Goal: Transaction & Acquisition: Purchase product/service

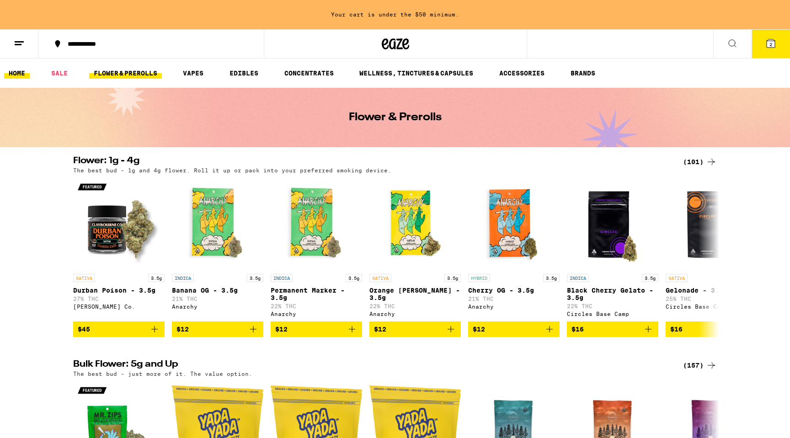
click at [13, 75] on link "HOME" at bounding box center [17, 73] width 26 height 11
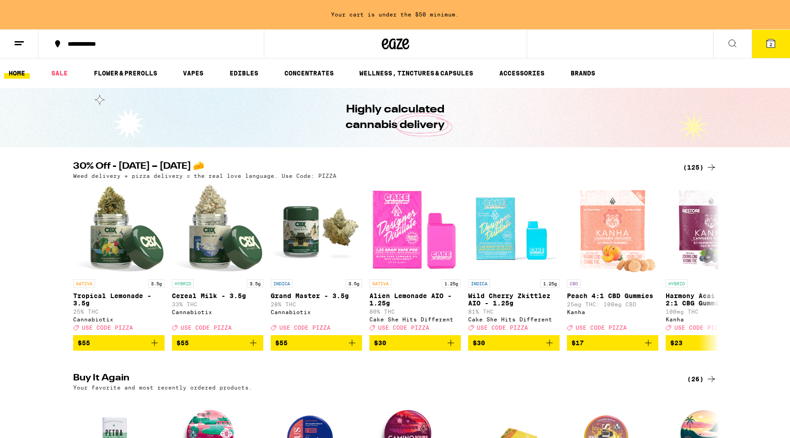
click at [733, 38] on icon at bounding box center [732, 43] width 11 height 11
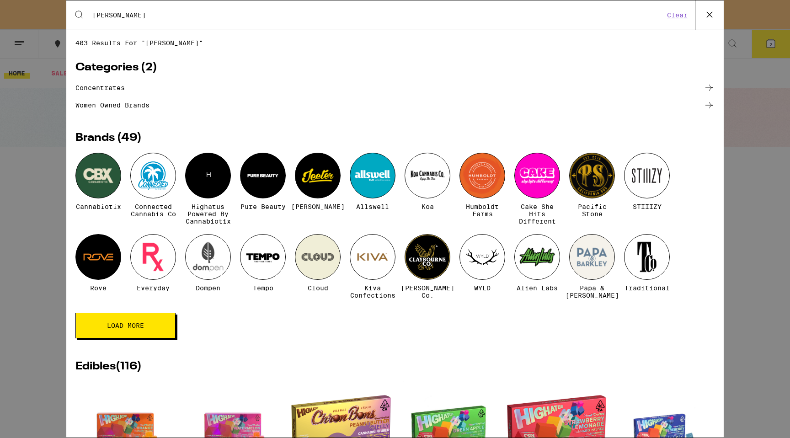
type input "cann"
click at [152, 331] on button "Load More" at bounding box center [125, 326] width 100 height 26
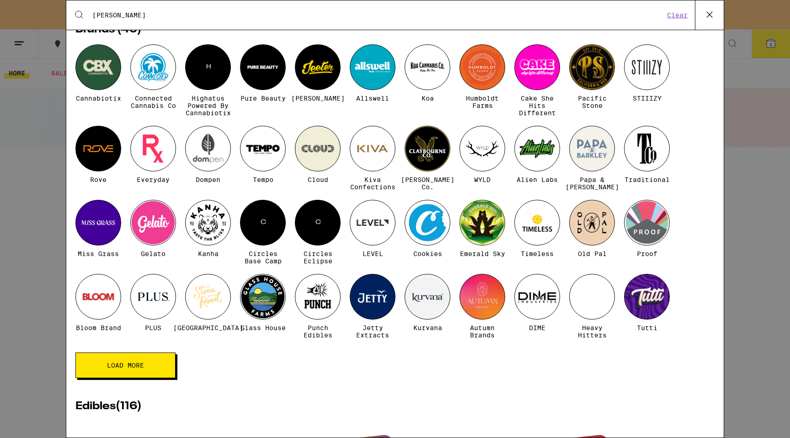
scroll to position [111, 0]
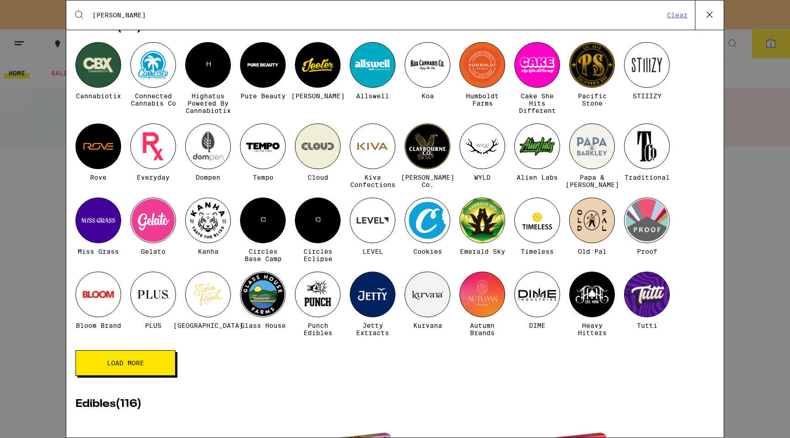
click at [155, 375] on button "Load More" at bounding box center [125, 363] width 100 height 26
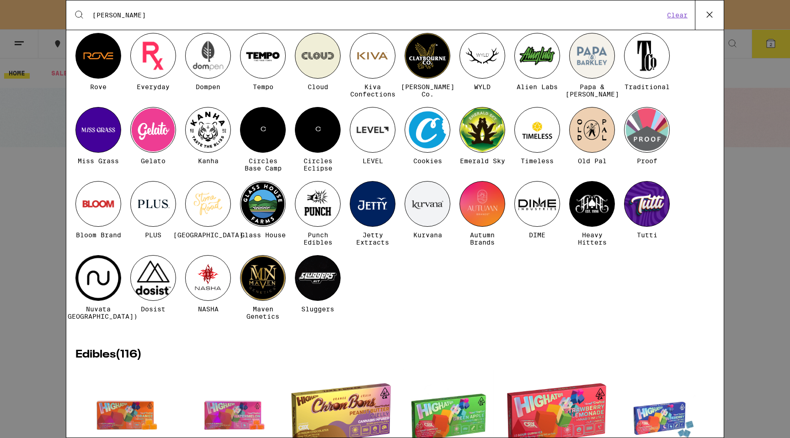
scroll to position [202, 0]
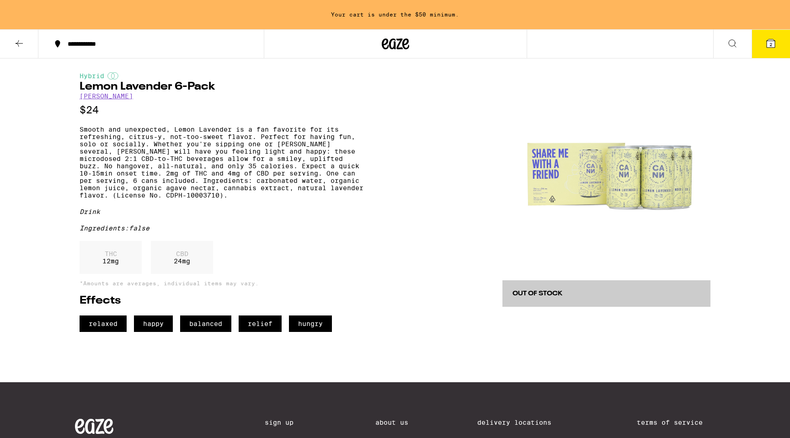
click at [90, 97] on link "Cann" at bounding box center [107, 95] width 54 height 7
